Goal: Task Accomplishment & Management: Manage account settings

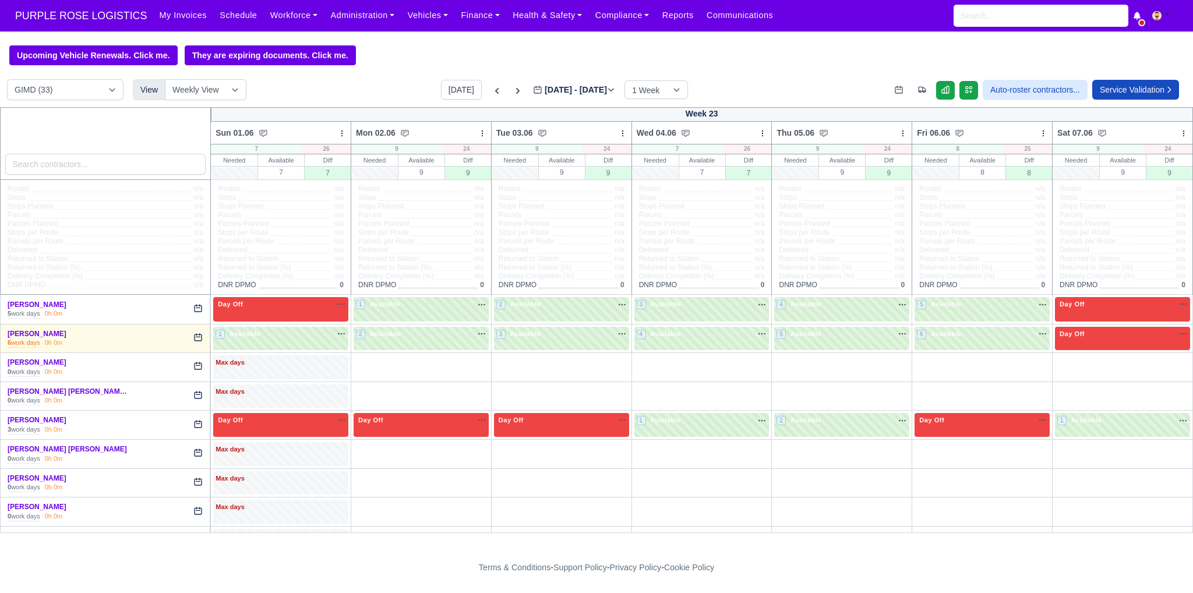
select select "5"
click at [128, 169] on input "search" at bounding box center [105, 164] width 201 height 21
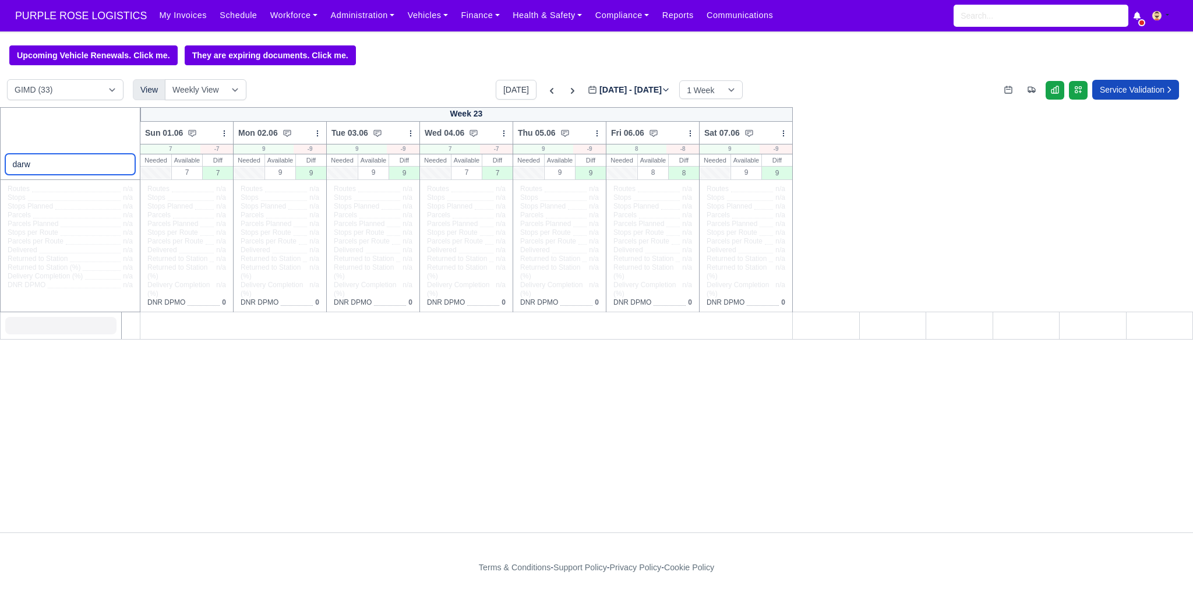
type input "darw"
click at [98, 89] on select "DIG1 (195) DAK1 (1) GIMD (33)" at bounding box center [65, 89] width 116 height 21
select select "1"
click at [7, 80] on select "DIG1 (195) DAK1 (1) GIMD (33)" at bounding box center [65, 89] width 116 height 21
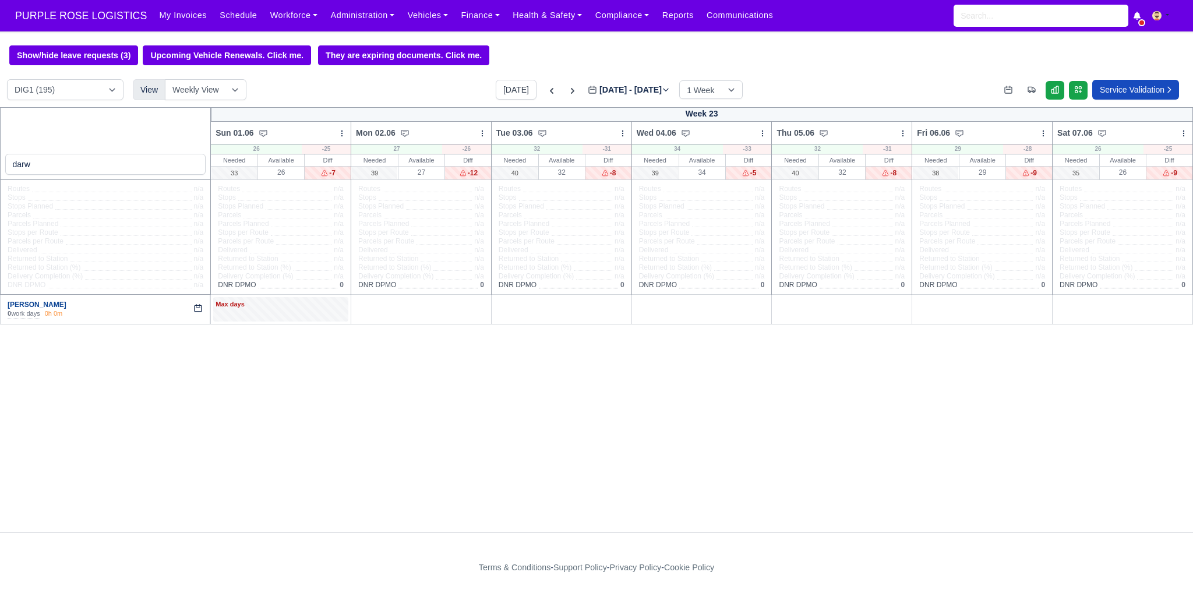
click at [37, 305] on link "[PERSON_NAME]" at bounding box center [37, 305] width 59 height 8
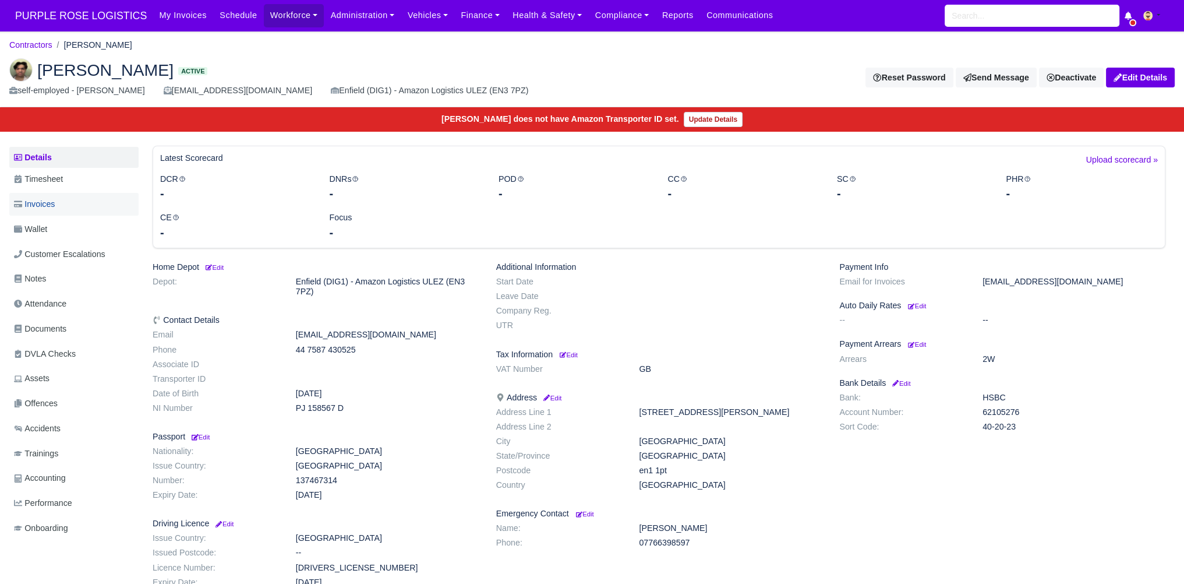
click at [50, 210] on span "Invoices" at bounding box center [34, 203] width 41 height 13
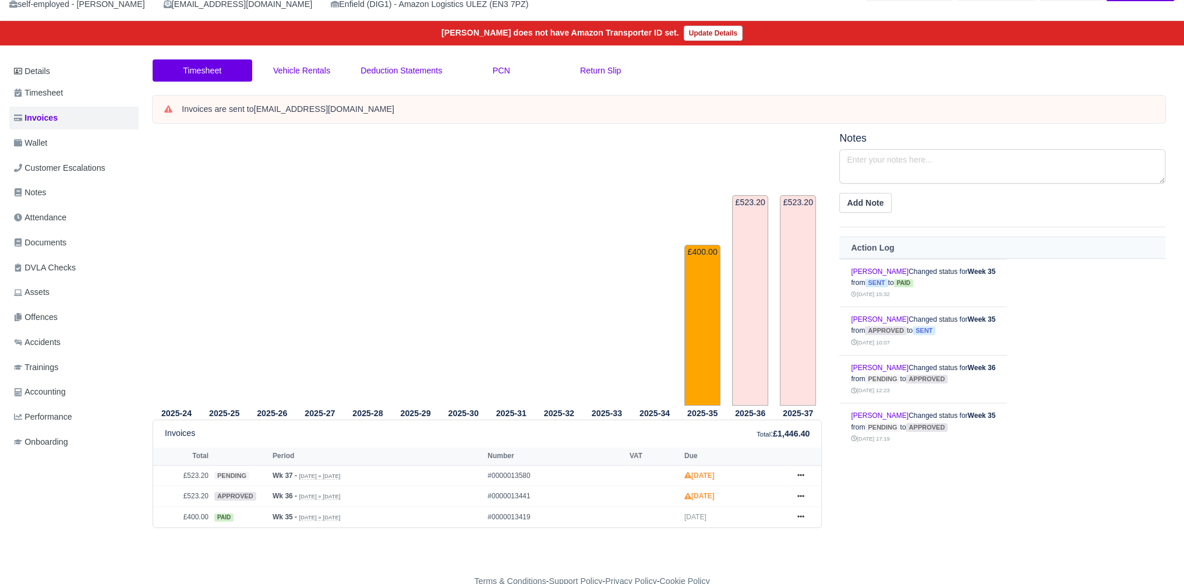
scroll to position [107, 0]
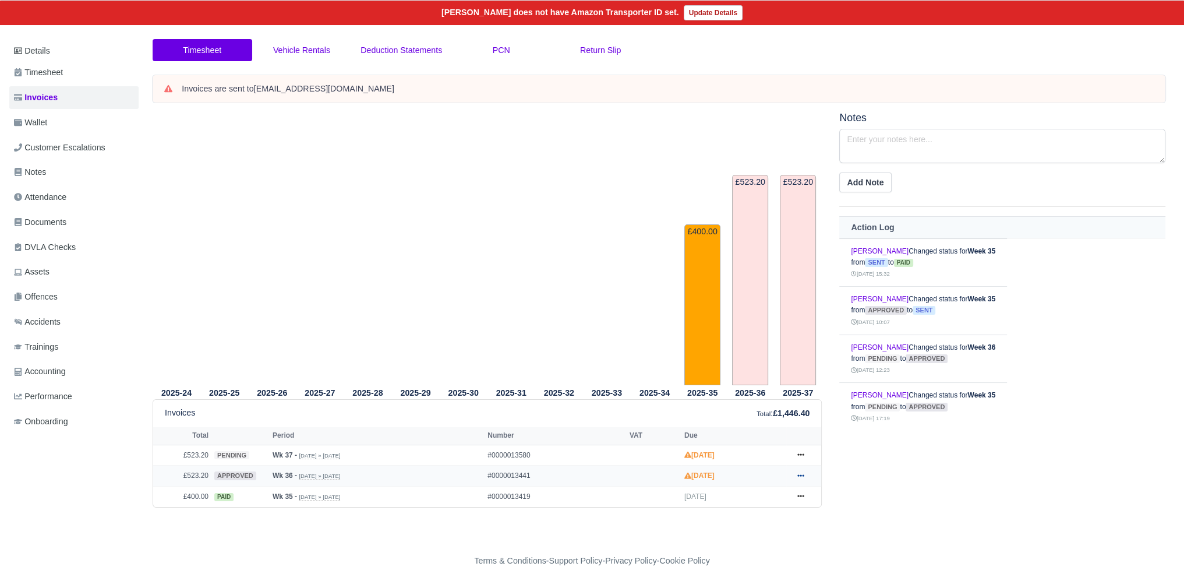
click at [801, 476] on icon at bounding box center [800, 475] width 7 height 7
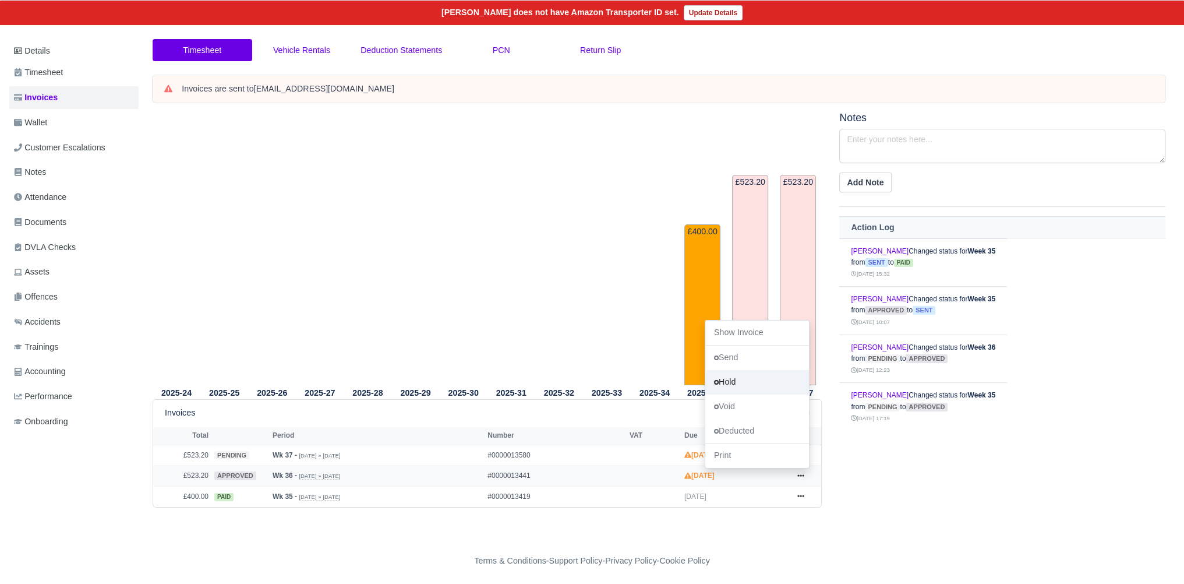
click at [754, 383] on link "Hold" at bounding box center [757, 382] width 104 height 24
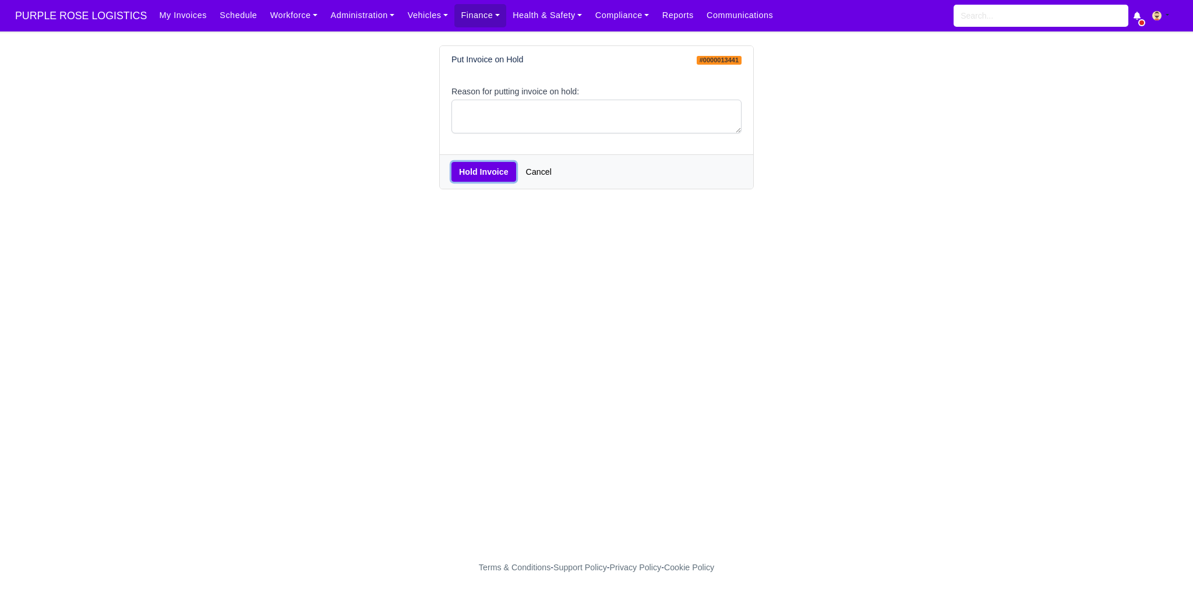
click at [478, 171] on button "Hold Invoice" at bounding box center [483, 172] width 65 height 20
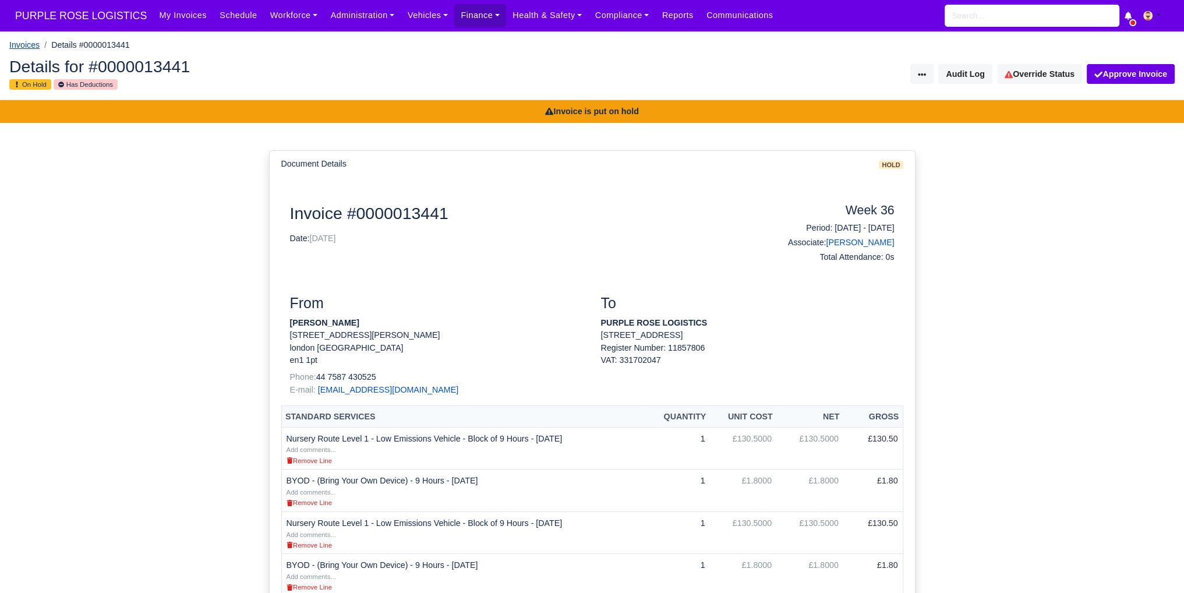
click at [26, 48] on link "Invoices" at bounding box center [24, 44] width 30 height 9
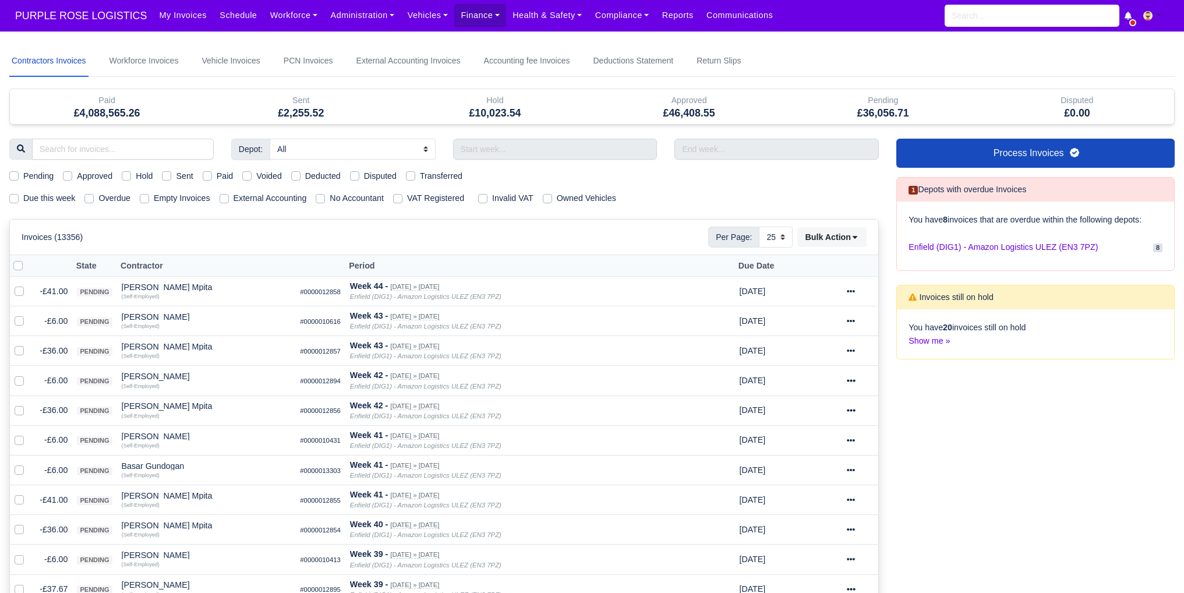
select select "25"
click at [125, 154] on input "search" at bounding box center [123, 149] width 182 height 21
type input "darw"
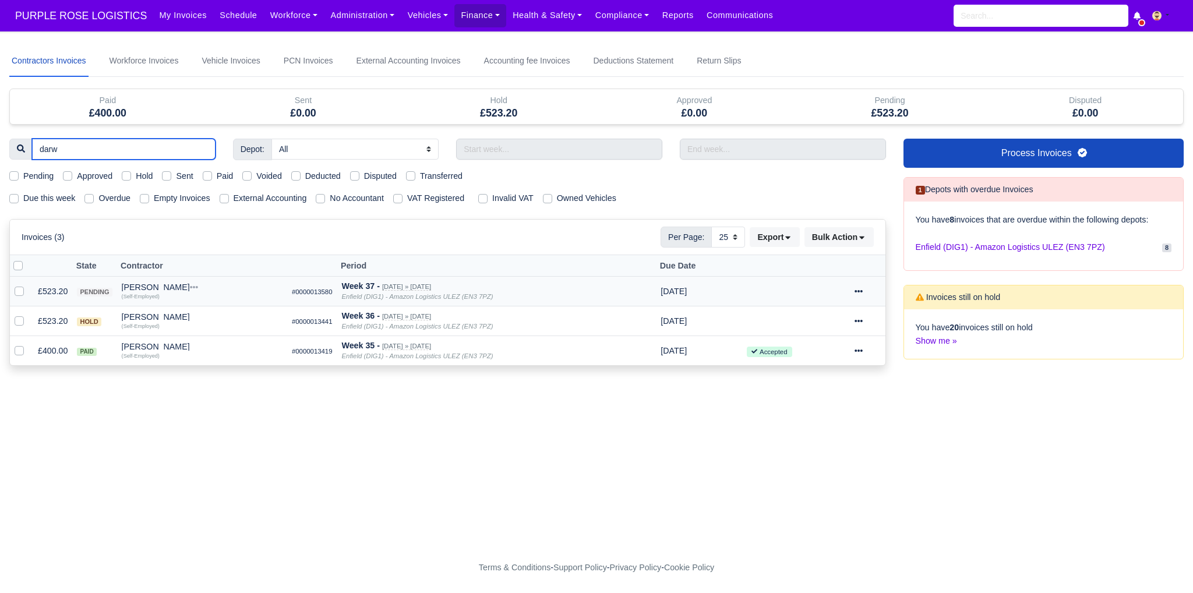
type input "darw"
click at [859, 289] on icon at bounding box center [858, 291] width 8 height 8
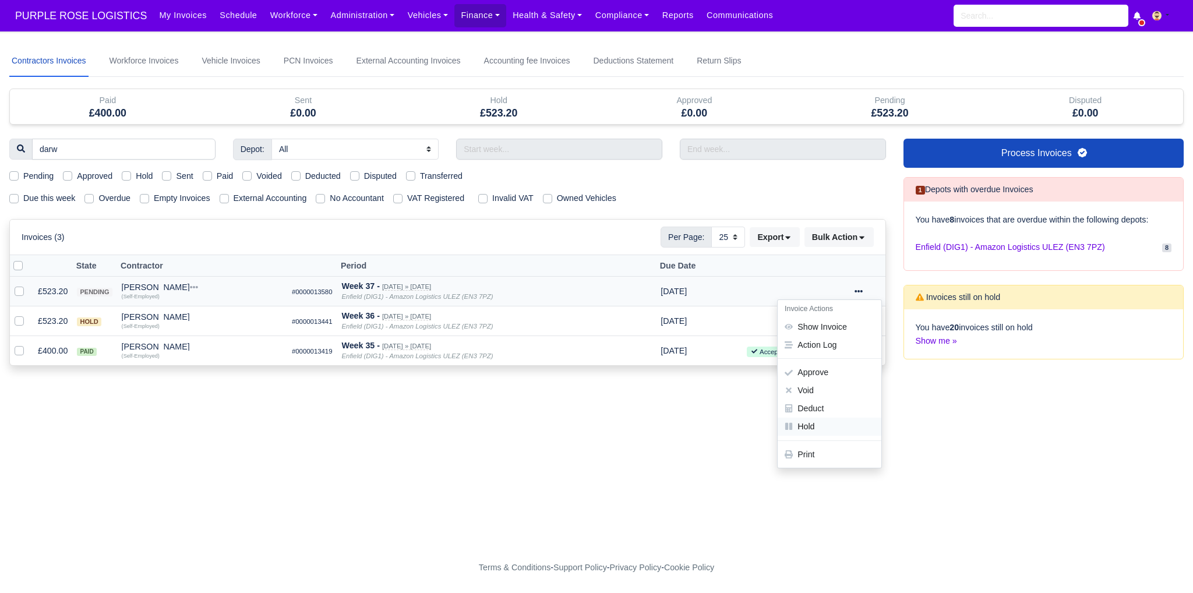
click at [821, 427] on link "Hold" at bounding box center [830, 426] width 104 height 18
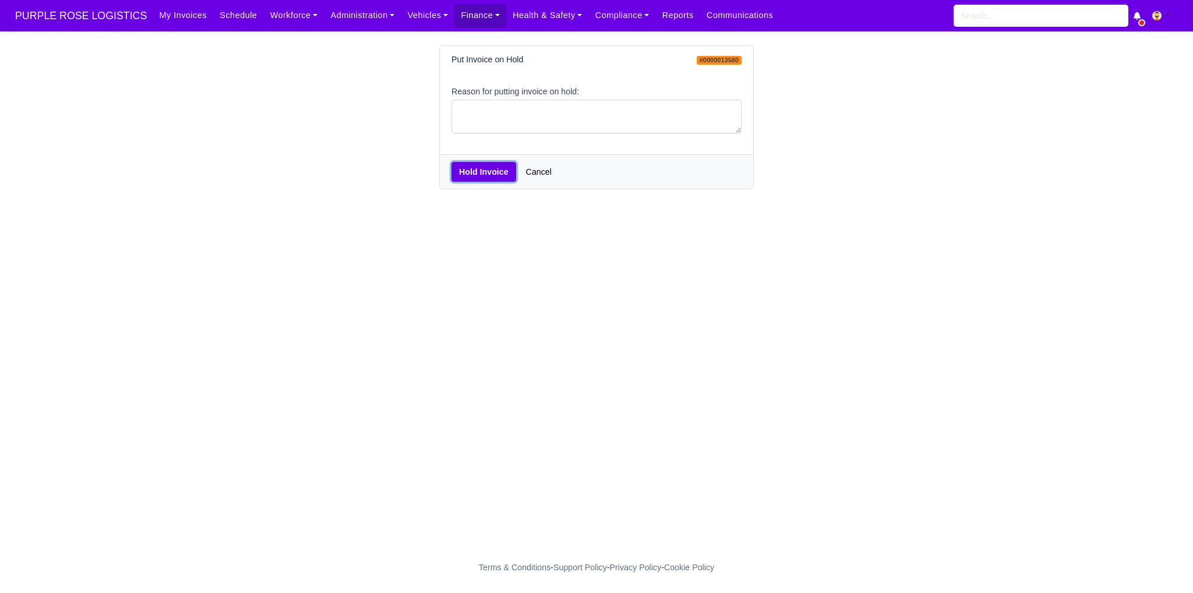
click at [466, 168] on button "Hold Invoice" at bounding box center [483, 172] width 65 height 20
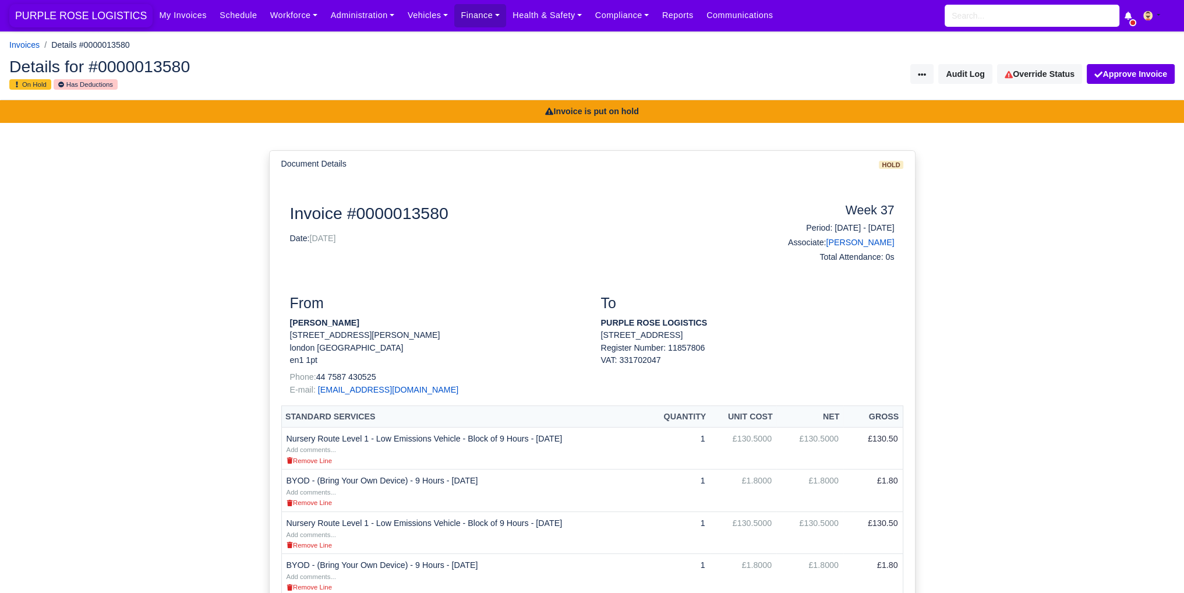
click at [70, 10] on span "PURPLE ROSE LOGISTICS" at bounding box center [80, 15] width 143 height 23
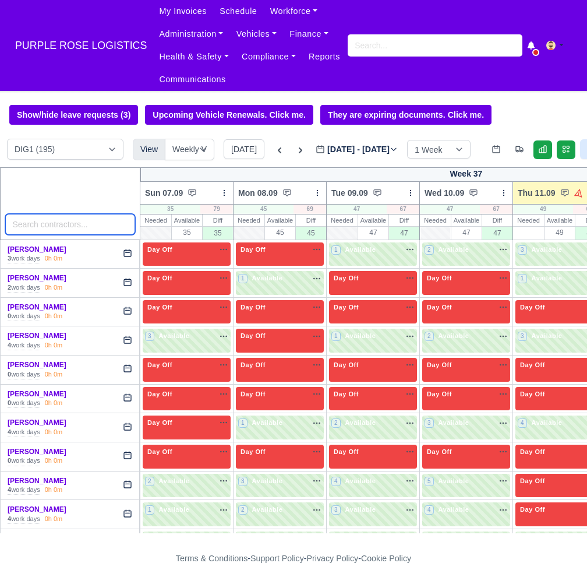
click at [71, 222] on input "search" at bounding box center [70, 224] width 130 height 21
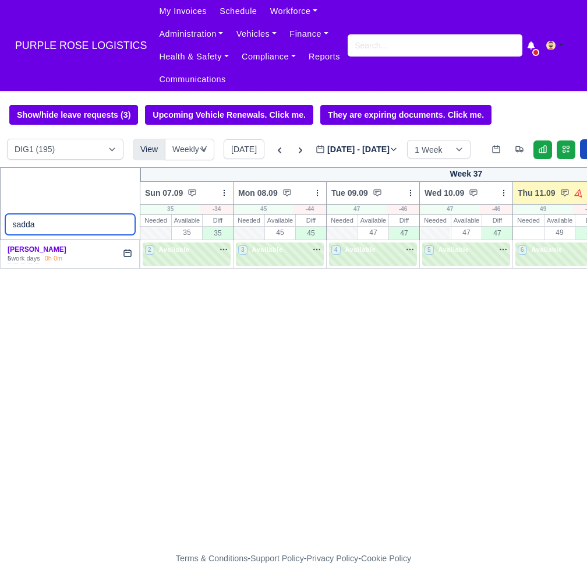
type input "[PERSON_NAME]"
click at [123, 227] on input "[PERSON_NAME]" at bounding box center [70, 224] width 130 height 21
